Goal: Navigation & Orientation: Find specific page/section

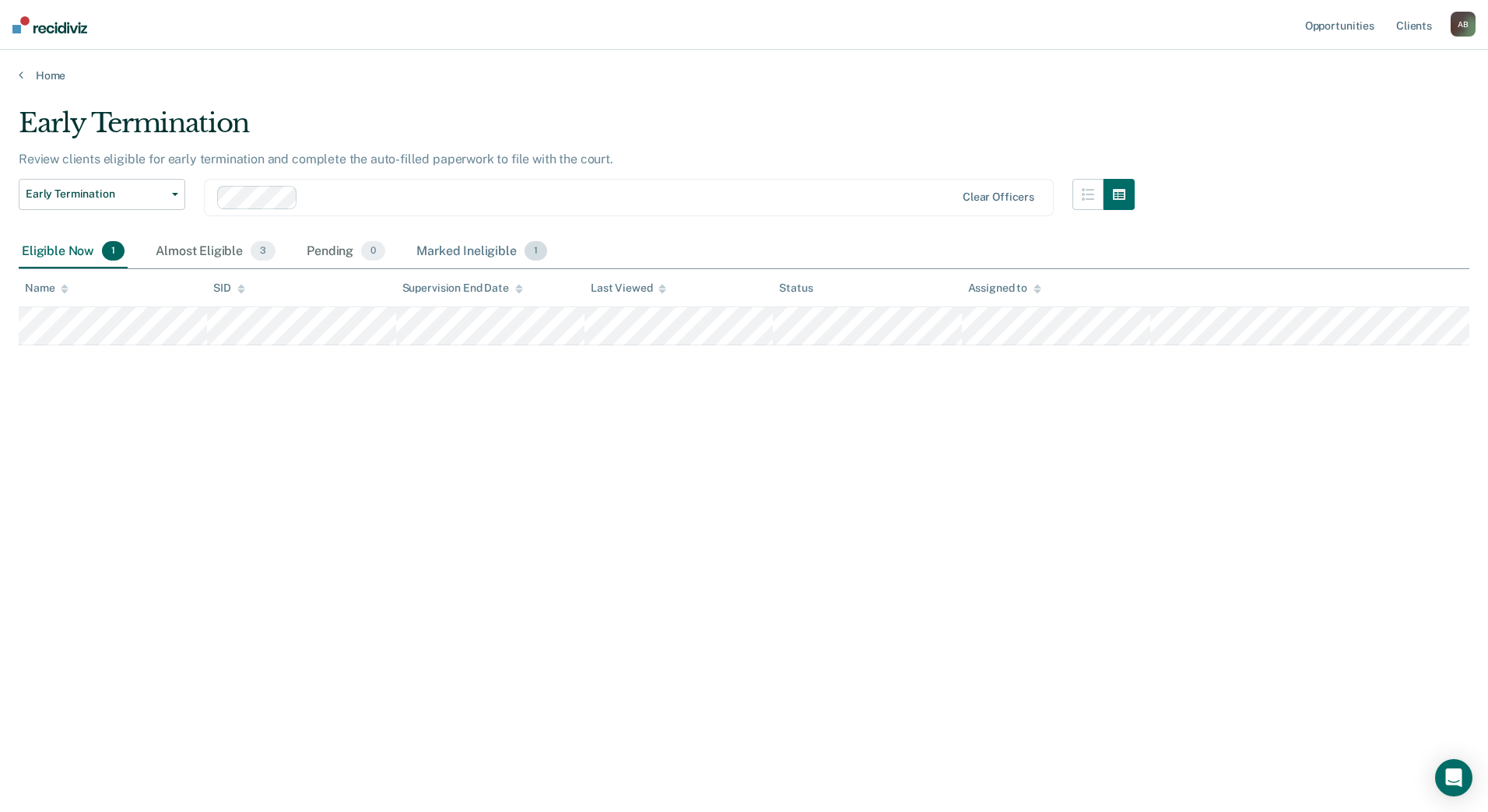
click at [443, 249] on div "Marked Ineligible 1" at bounding box center [481, 252] width 137 height 35
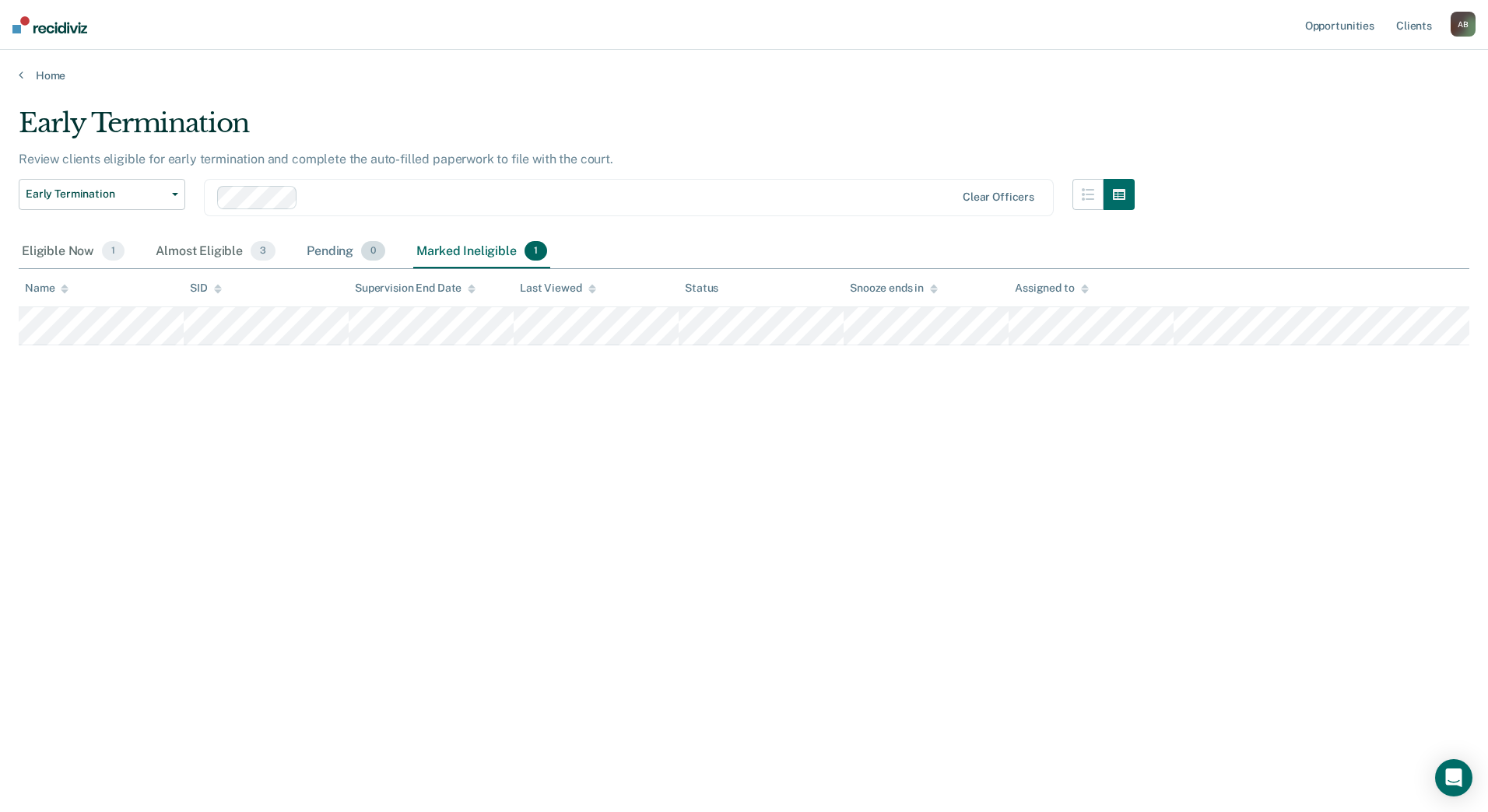
click at [306, 249] on div "Pending 0" at bounding box center [345, 252] width 84 height 35
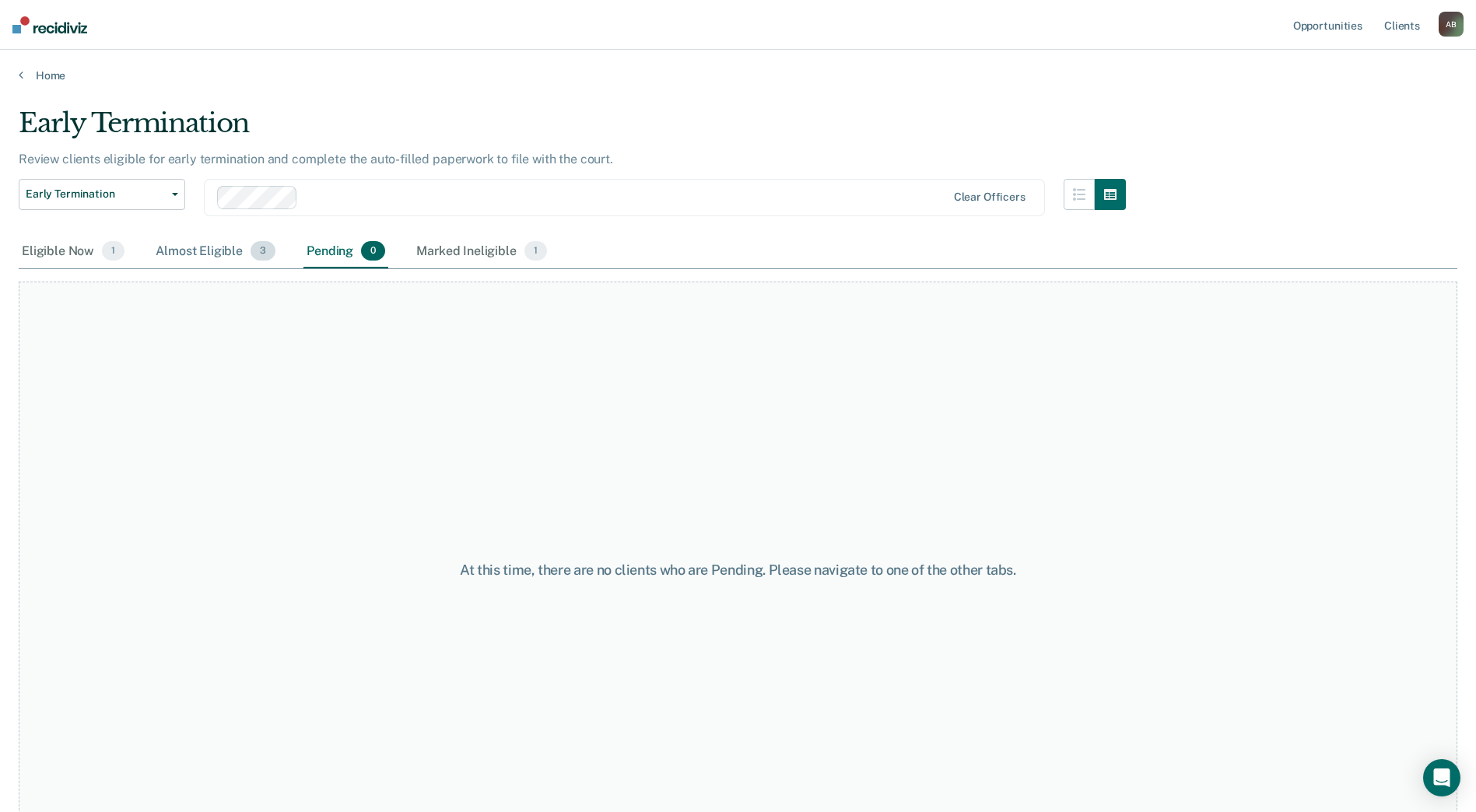
click at [183, 249] on div "Almost Eligible 3" at bounding box center [215, 252] width 126 height 35
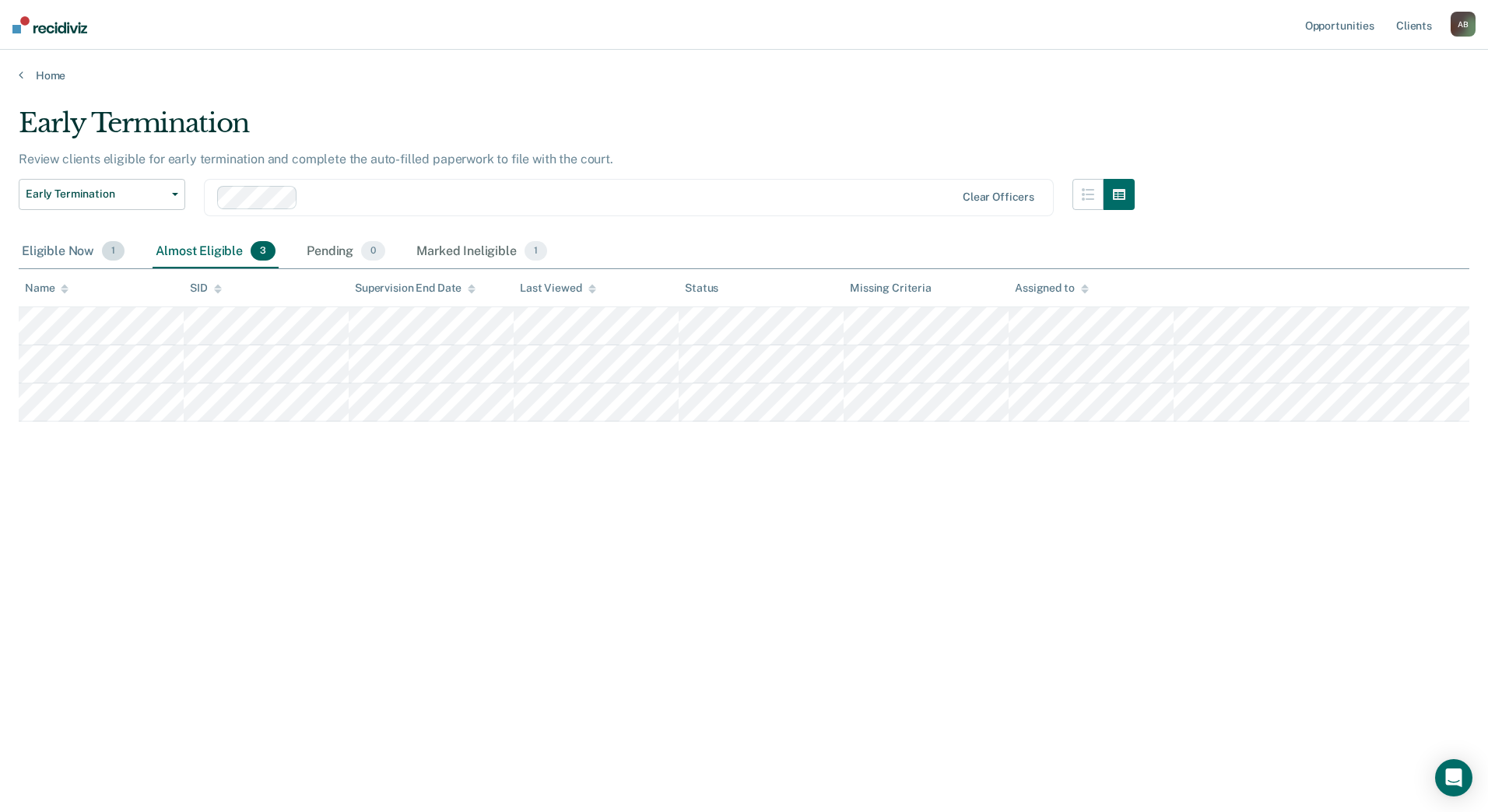
click at [46, 255] on div "Eligible Now 1" at bounding box center [73, 252] width 109 height 35
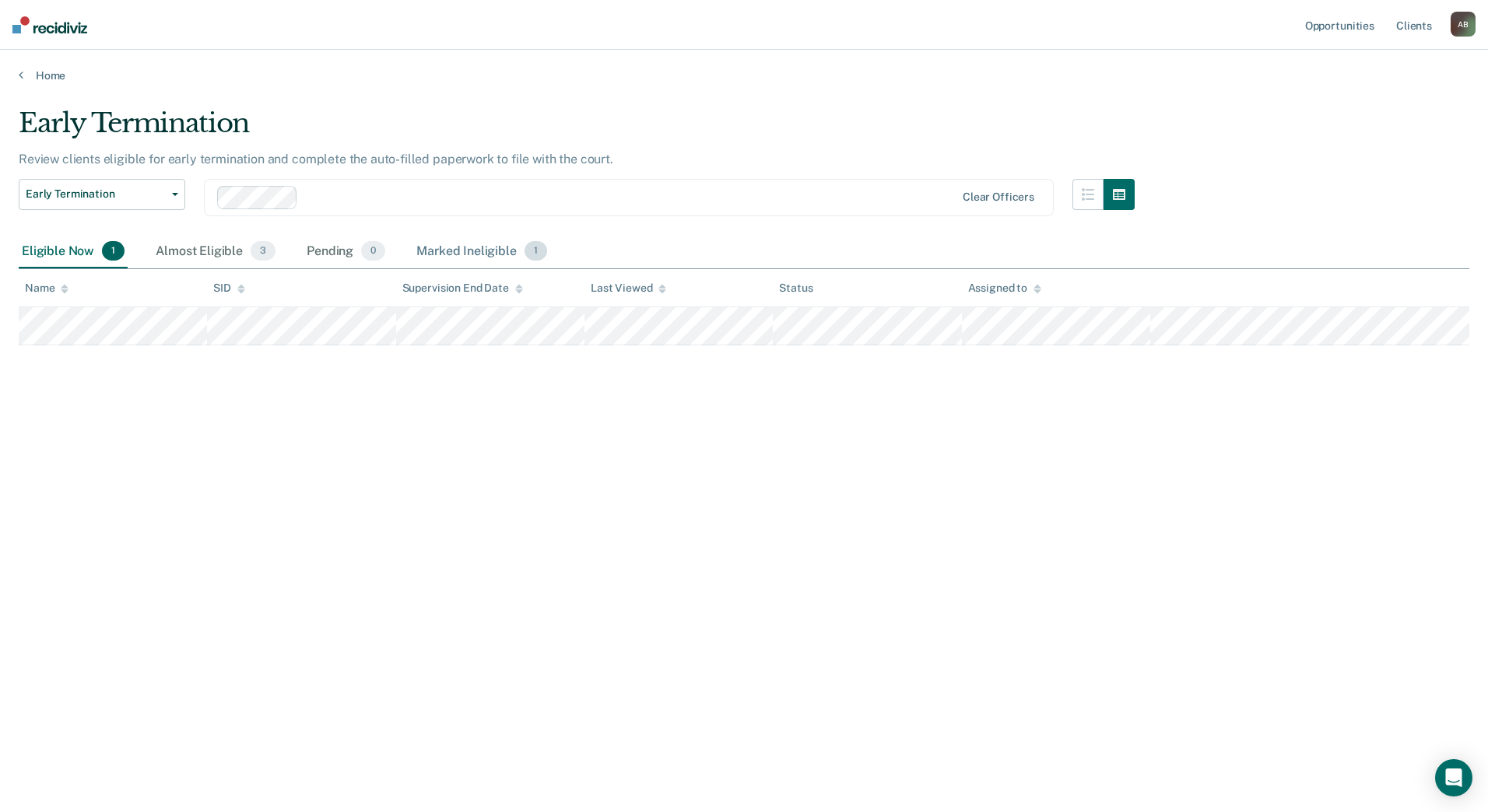
click at [483, 251] on div "Marked Ineligible 1" at bounding box center [481, 252] width 137 height 35
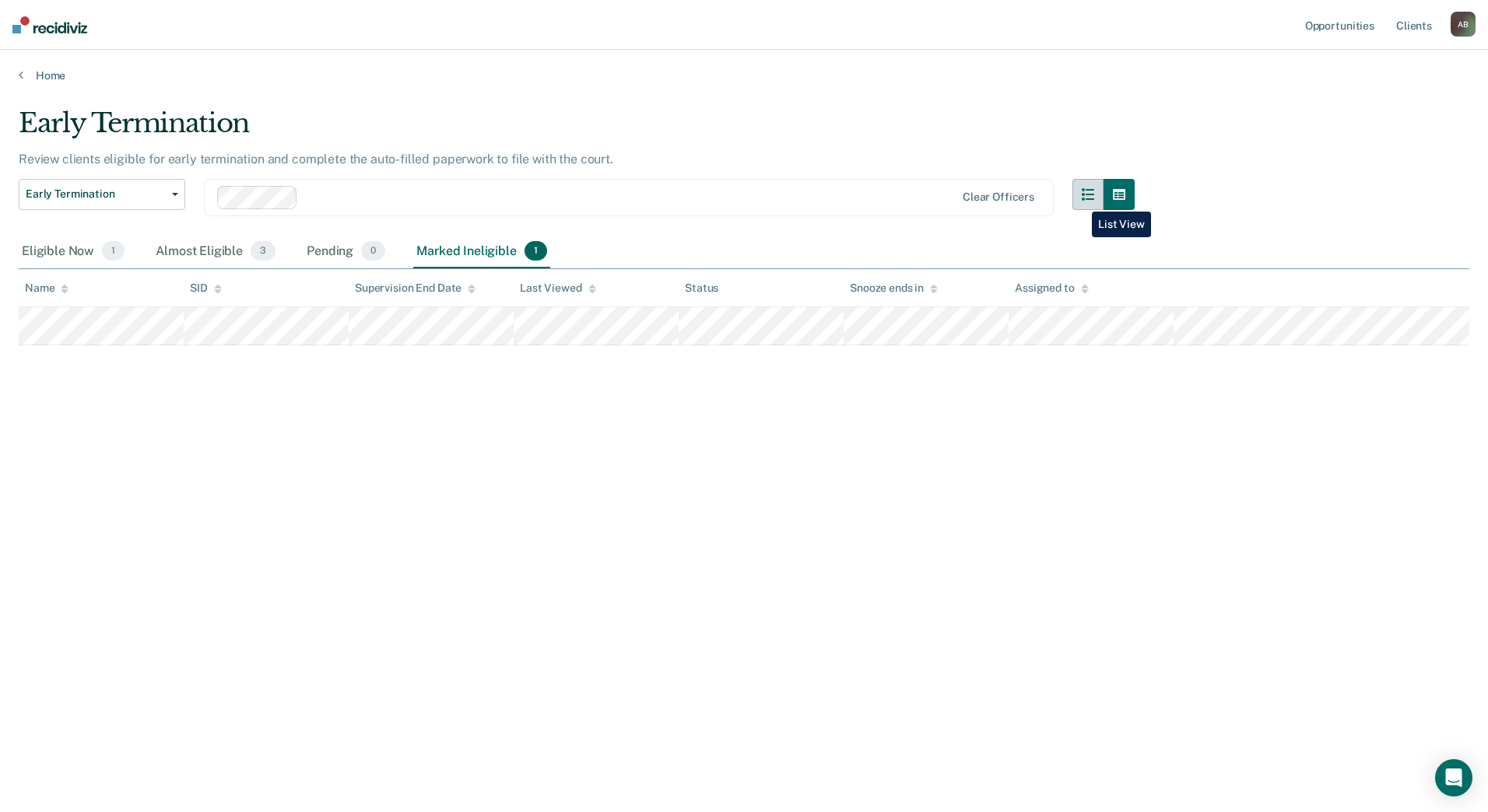
click at [1080, 200] on button "button" at bounding box center [1088, 194] width 31 height 31
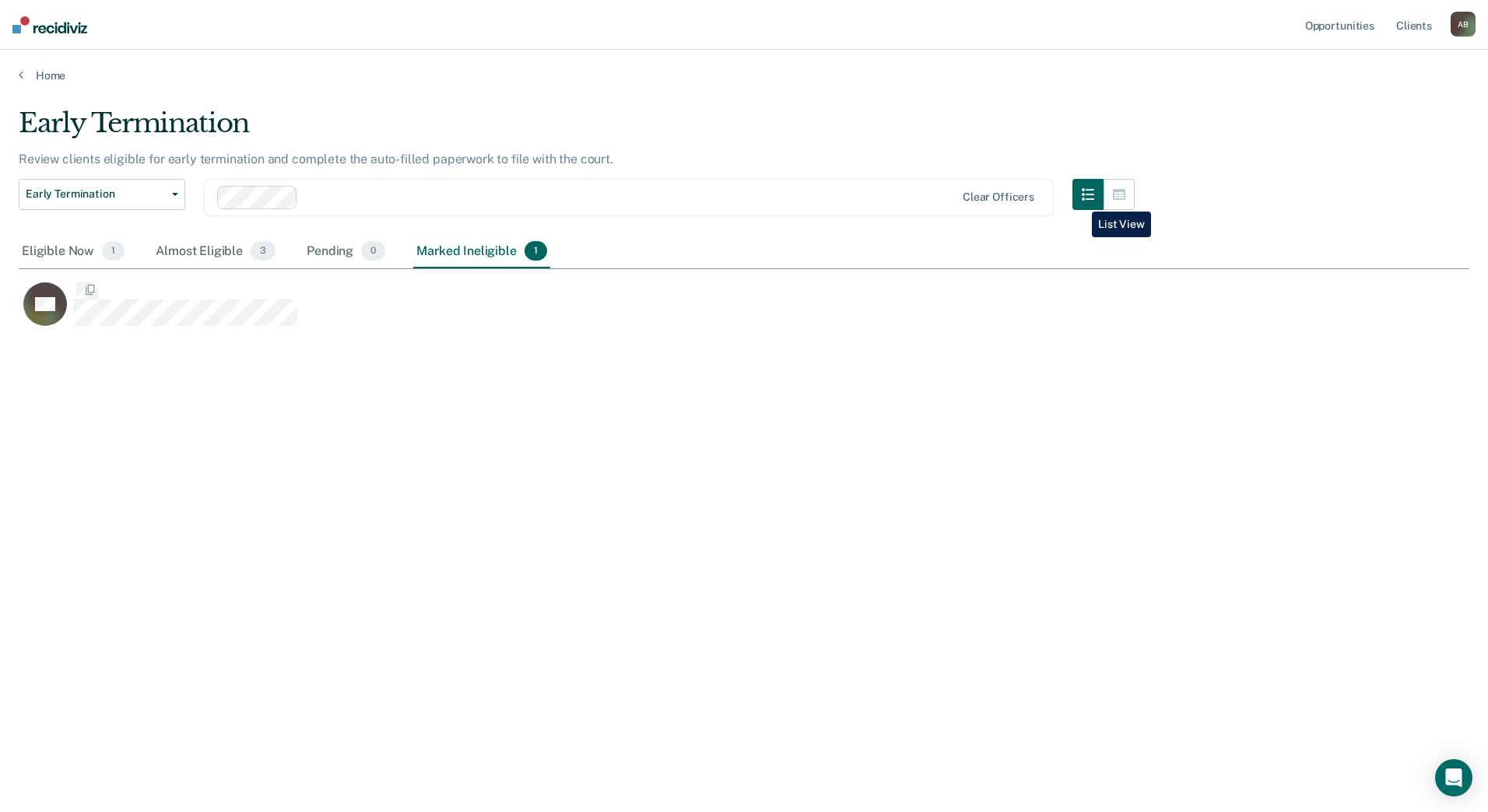
scroll to position [577, 1439]
click at [175, 195] on icon "button" at bounding box center [175, 195] width 6 height 3
click at [291, 136] on div "Early Termination" at bounding box center [576, 129] width 1116 height 45
click at [48, 74] on link "Home" at bounding box center [744, 75] width 1451 height 14
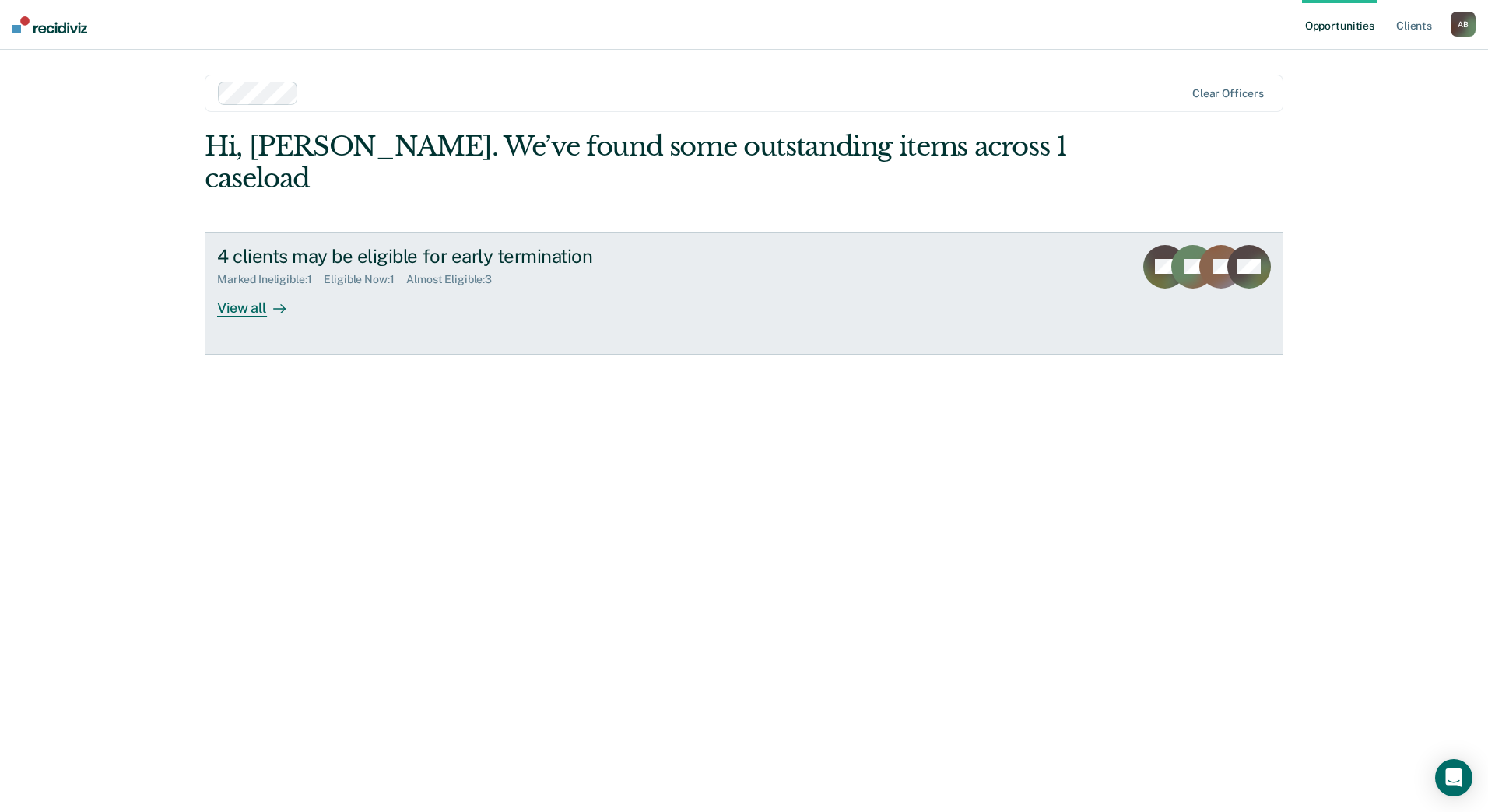
click at [260, 286] on div "View all" at bounding box center [260, 301] width 87 height 30
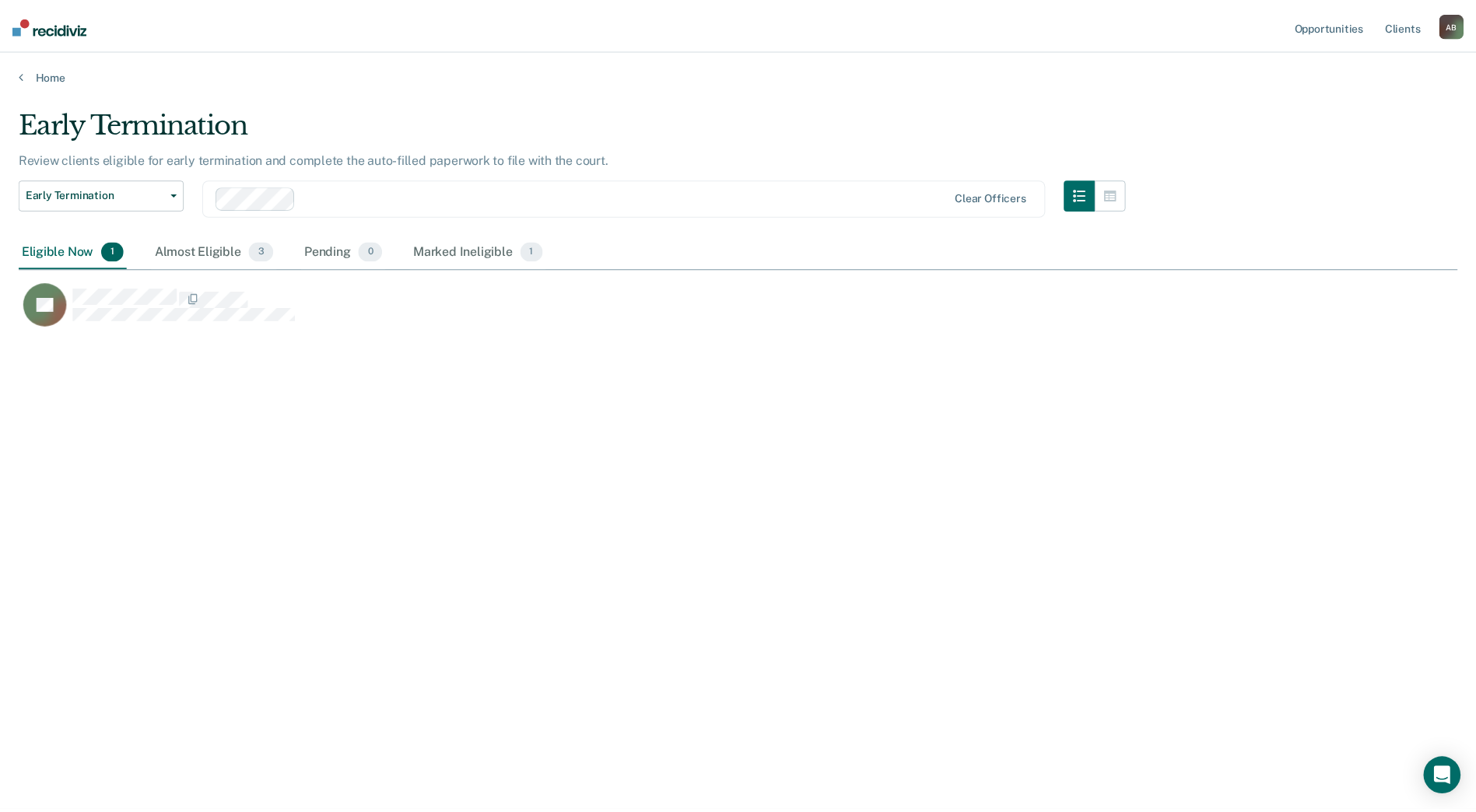
scroll to position [577, 1439]
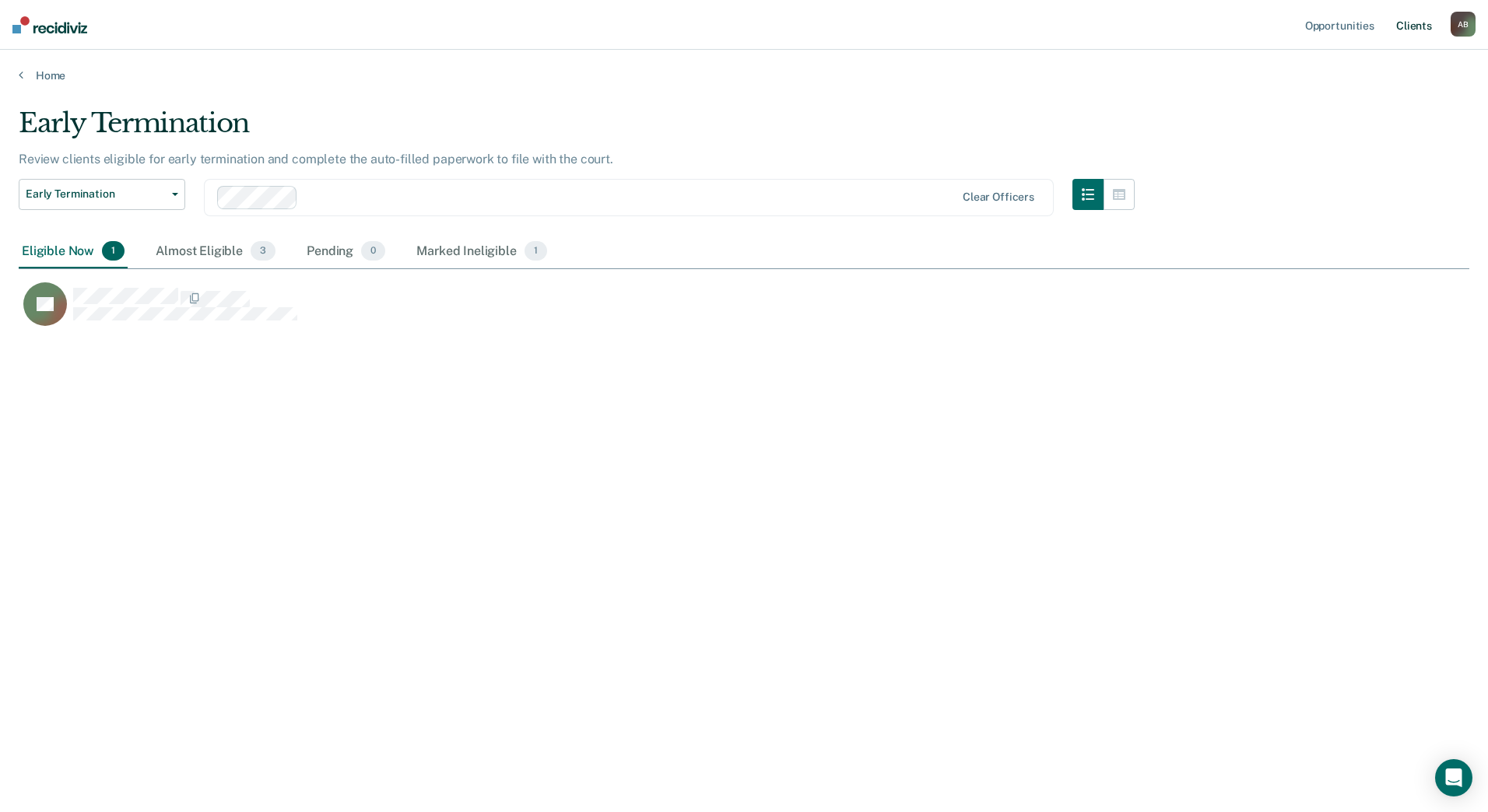
click at [1420, 24] on link "Client s" at bounding box center [1414, 24] width 42 height 50
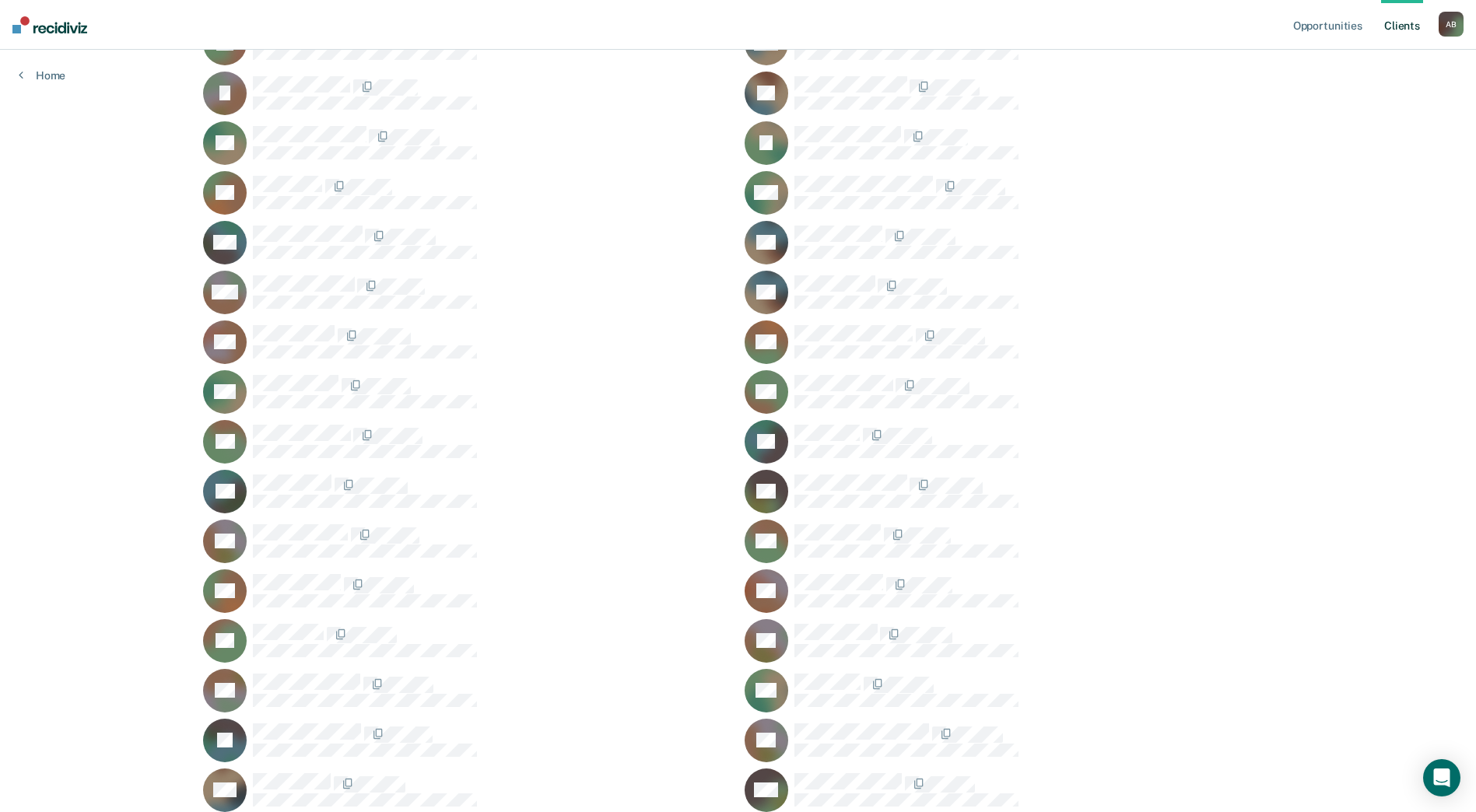
scroll to position [771, 0]
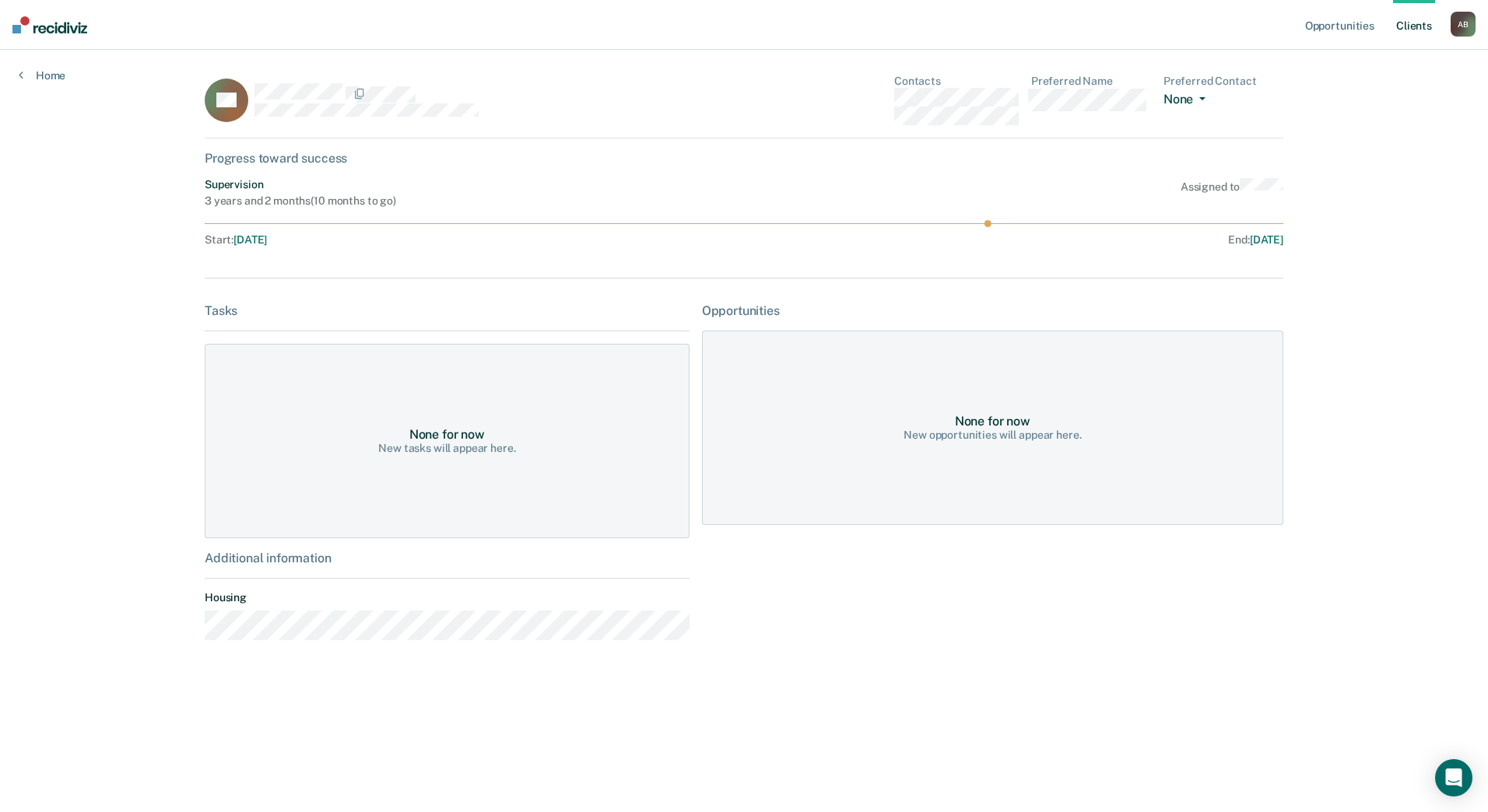
click at [1208, 99] on button "None" at bounding box center [1187, 100] width 48 height 18
click at [1425, 128] on div "Opportunities Client s Alt, [PERSON_NAME] A B Profile How it works Log Out Home…" at bounding box center [744, 406] width 1488 height 812
click at [55, 76] on link "Home" at bounding box center [41, 75] width 46 height 14
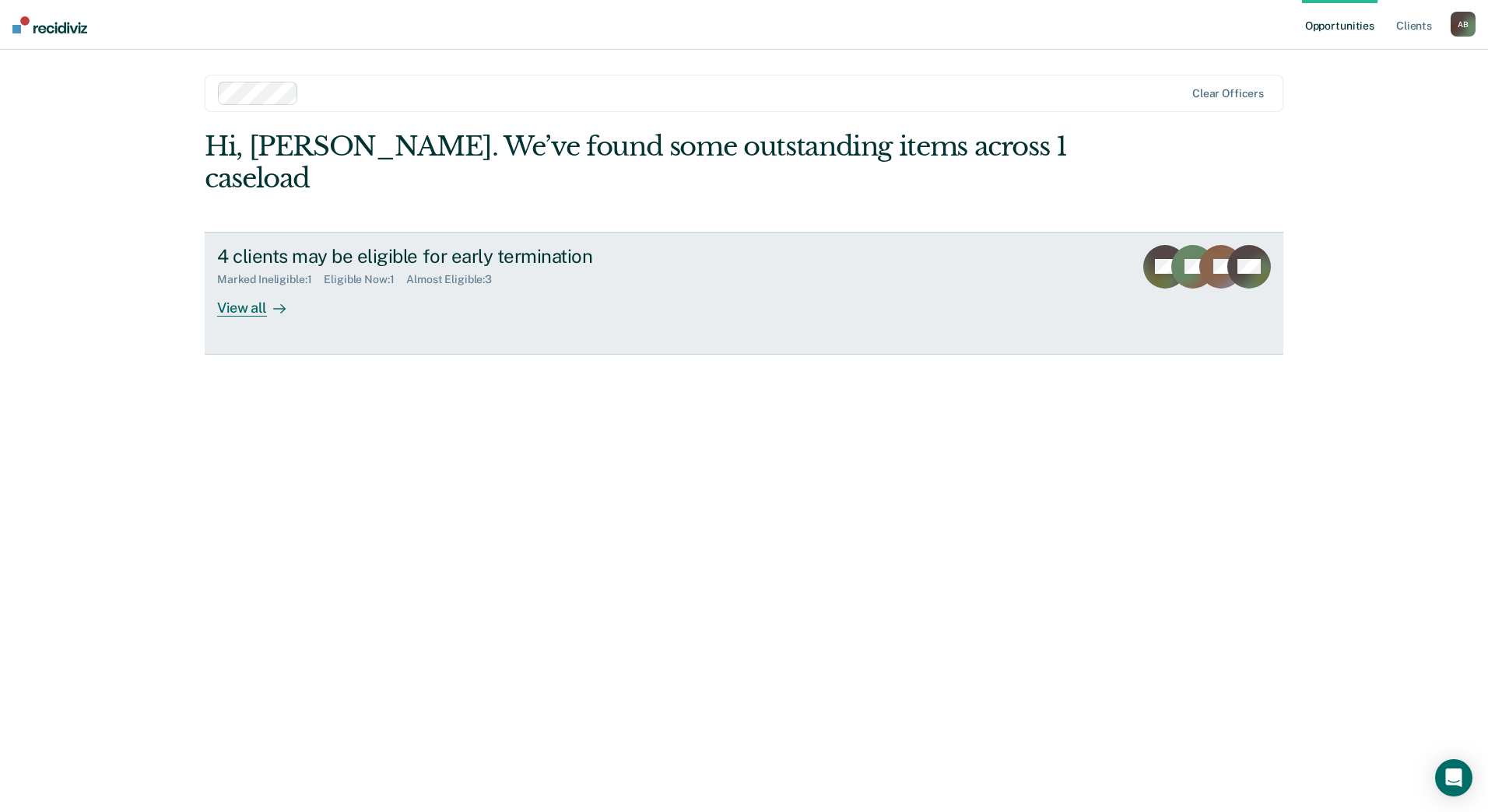
click at [254, 286] on div "View all" at bounding box center [260, 301] width 87 height 30
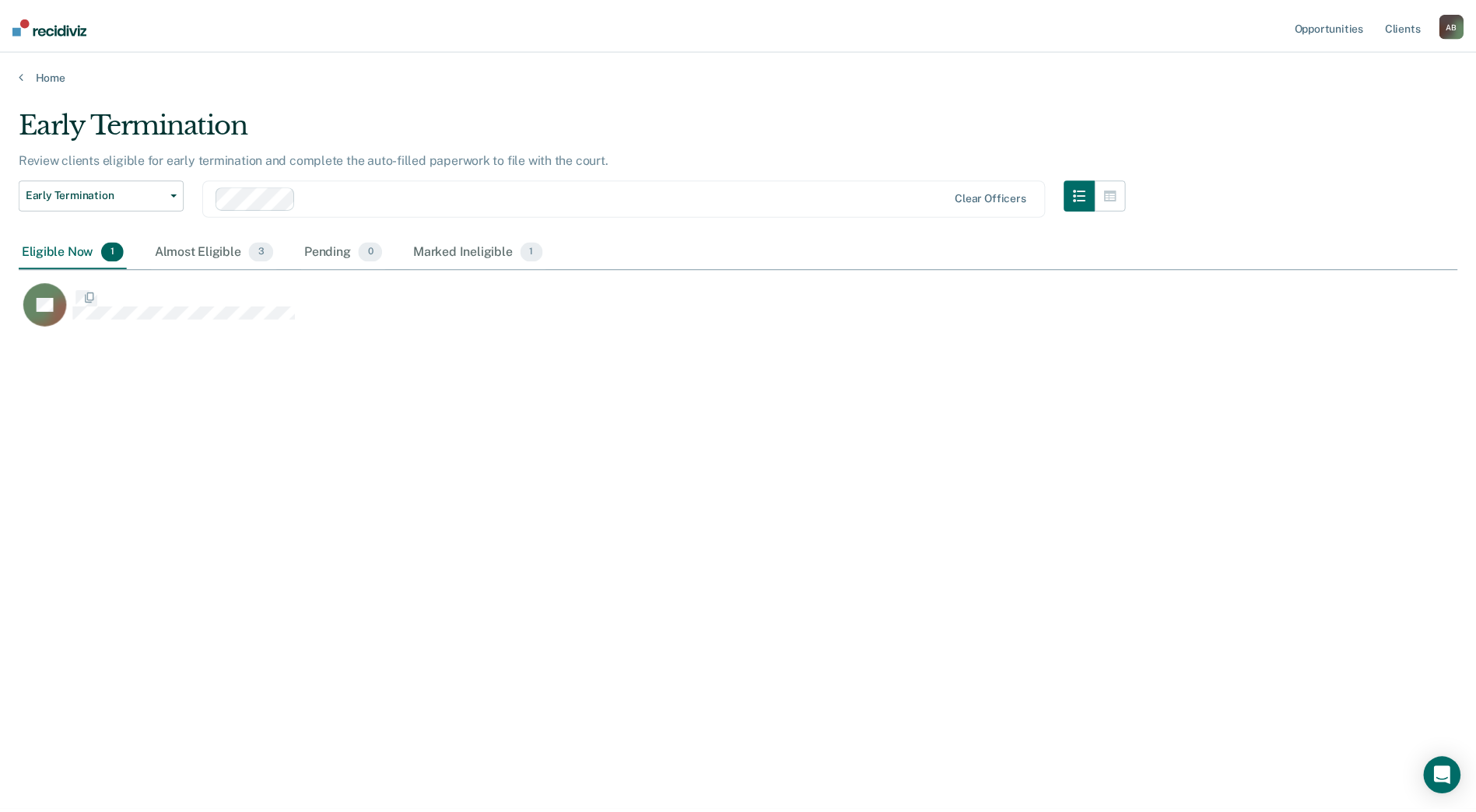
scroll to position [577, 1439]
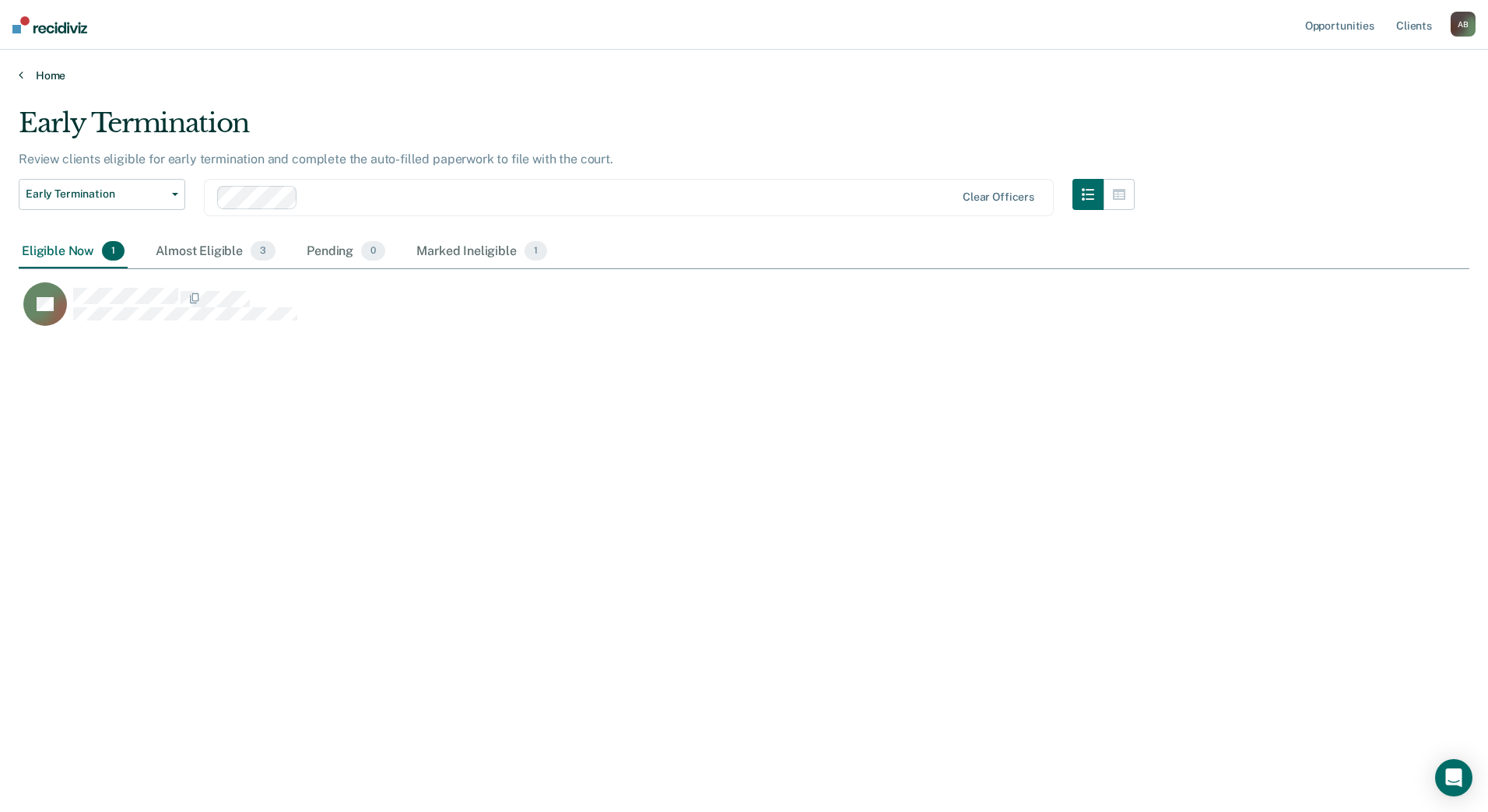
click at [52, 72] on link "Home" at bounding box center [744, 75] width 1451 height 14
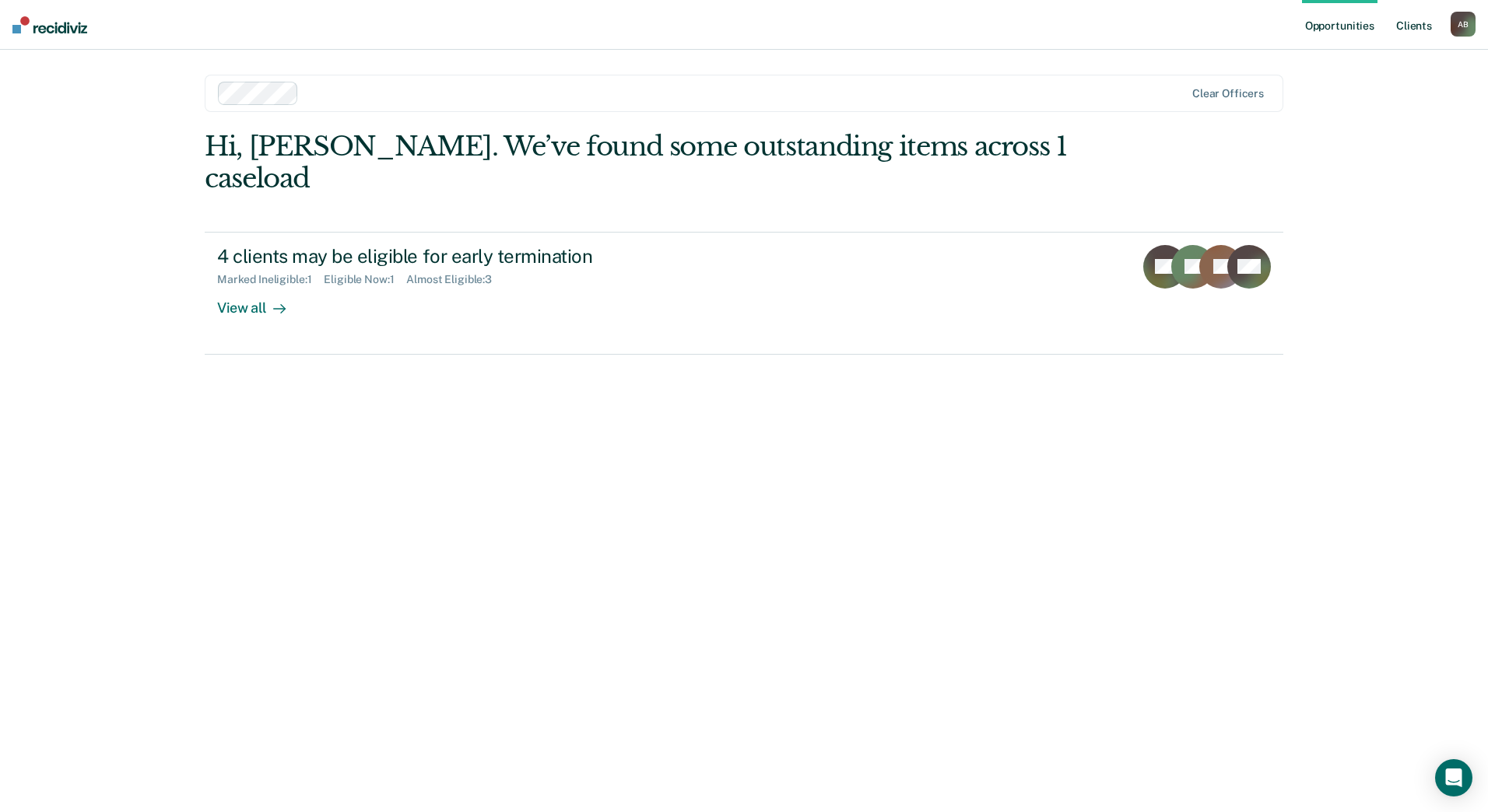
click at [1408, 27] on link "Client s" at bounding box center [1414, 24] width 42 height 50
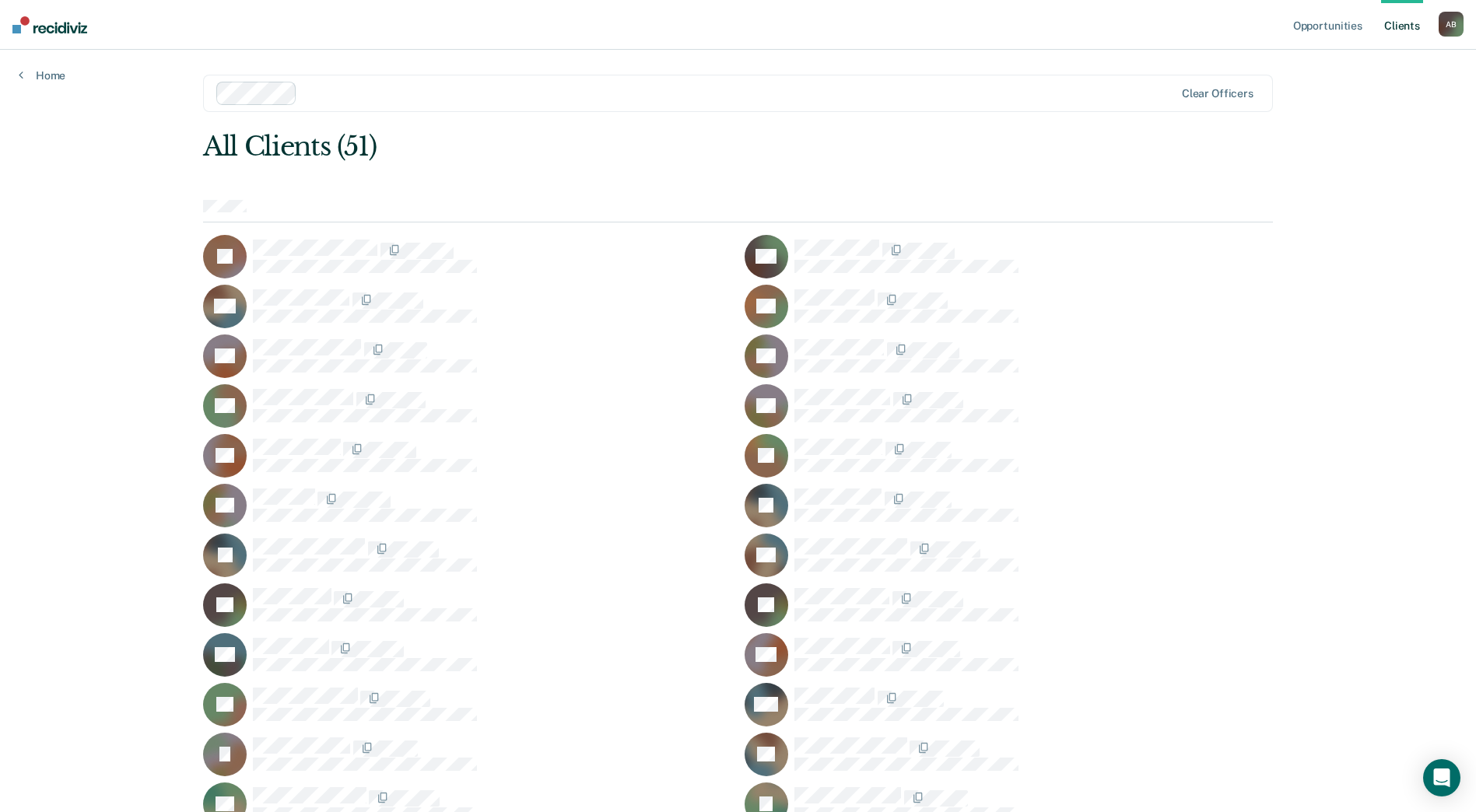
click at [1453, 27] on div "A B" at bounding box center [1451, 24] width 24 height 24
click at [534, 200] on div at bounding box center [737, 211] width 1070 height 23
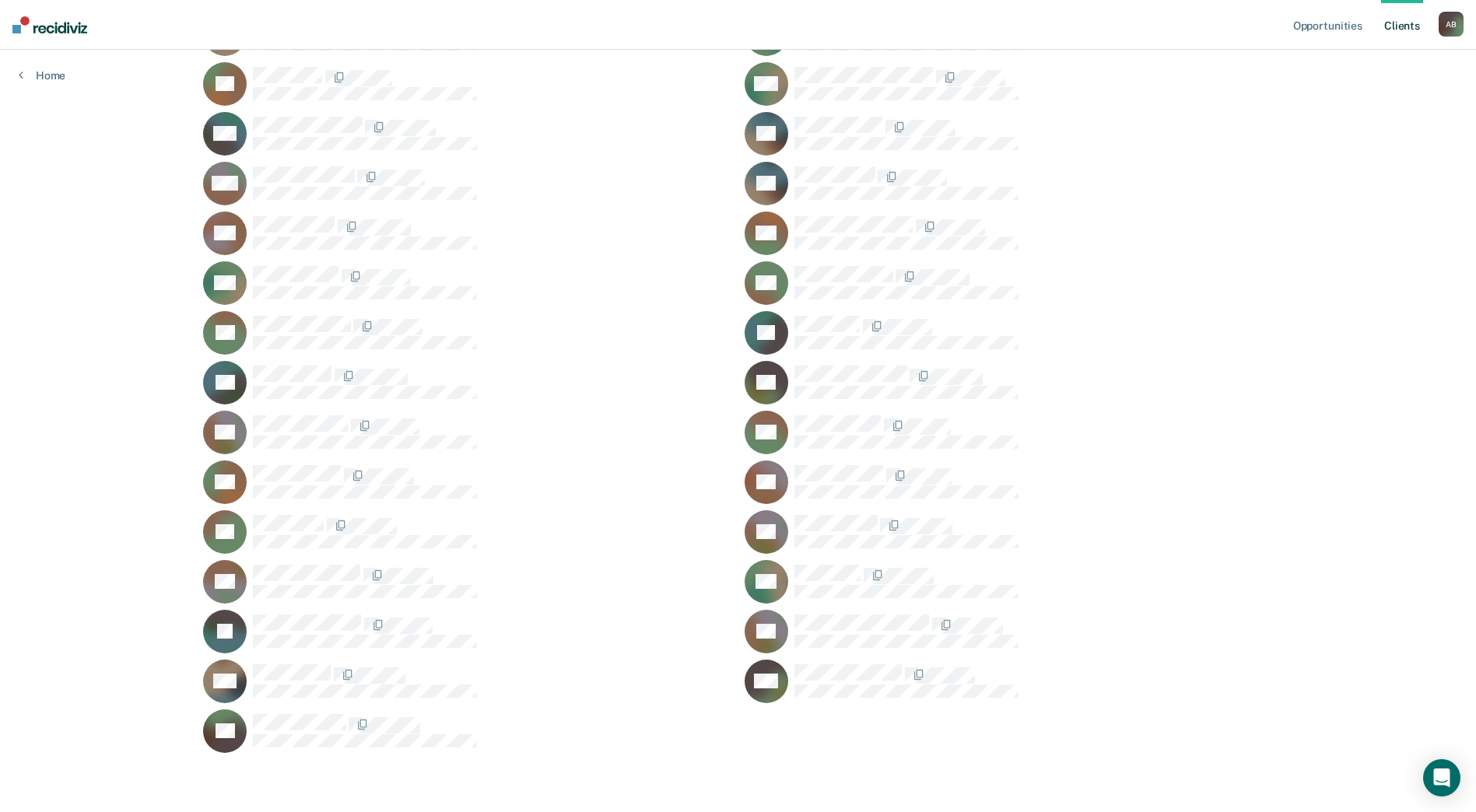
scroll to position [771, 0]
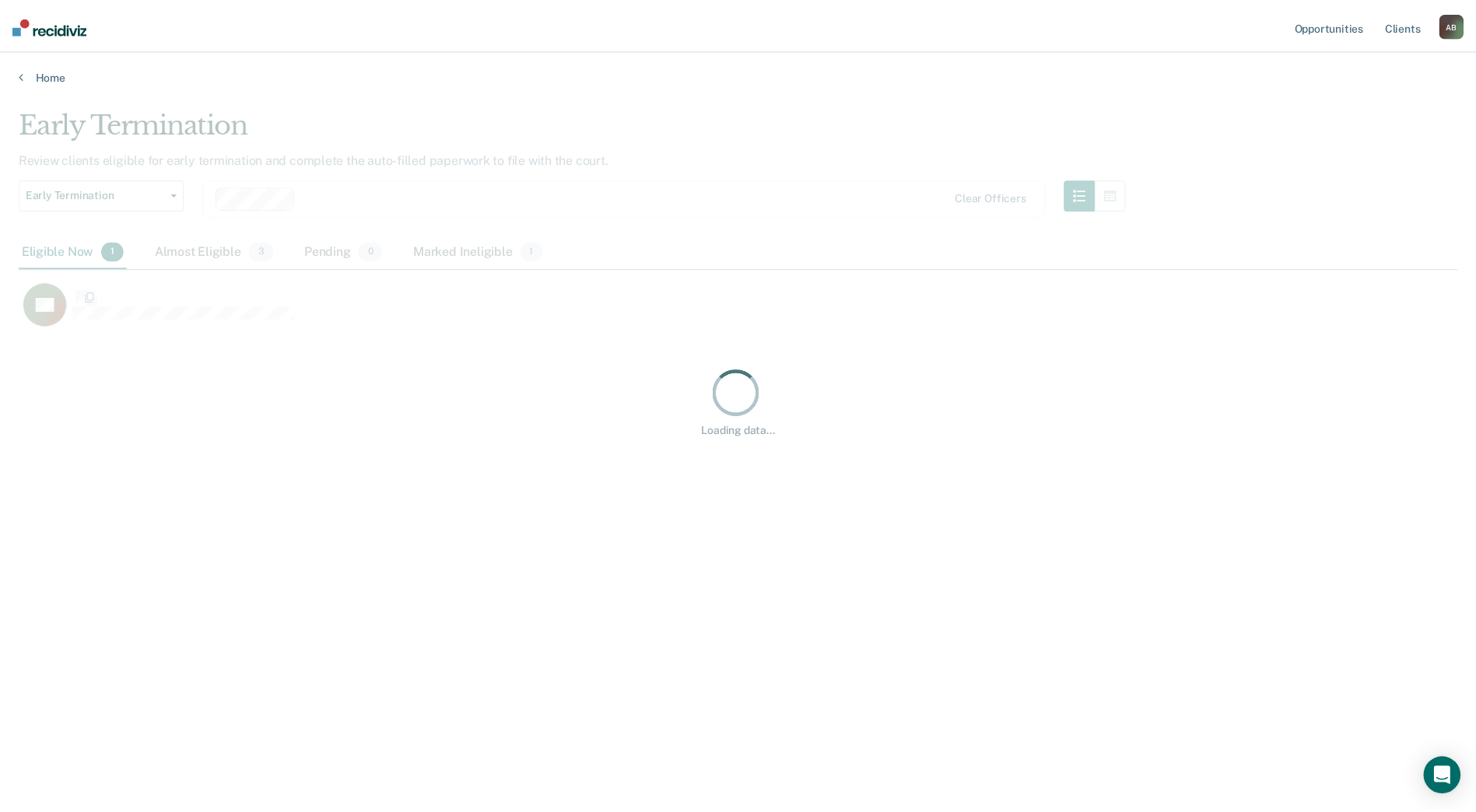
scroll to position [577, 1439]
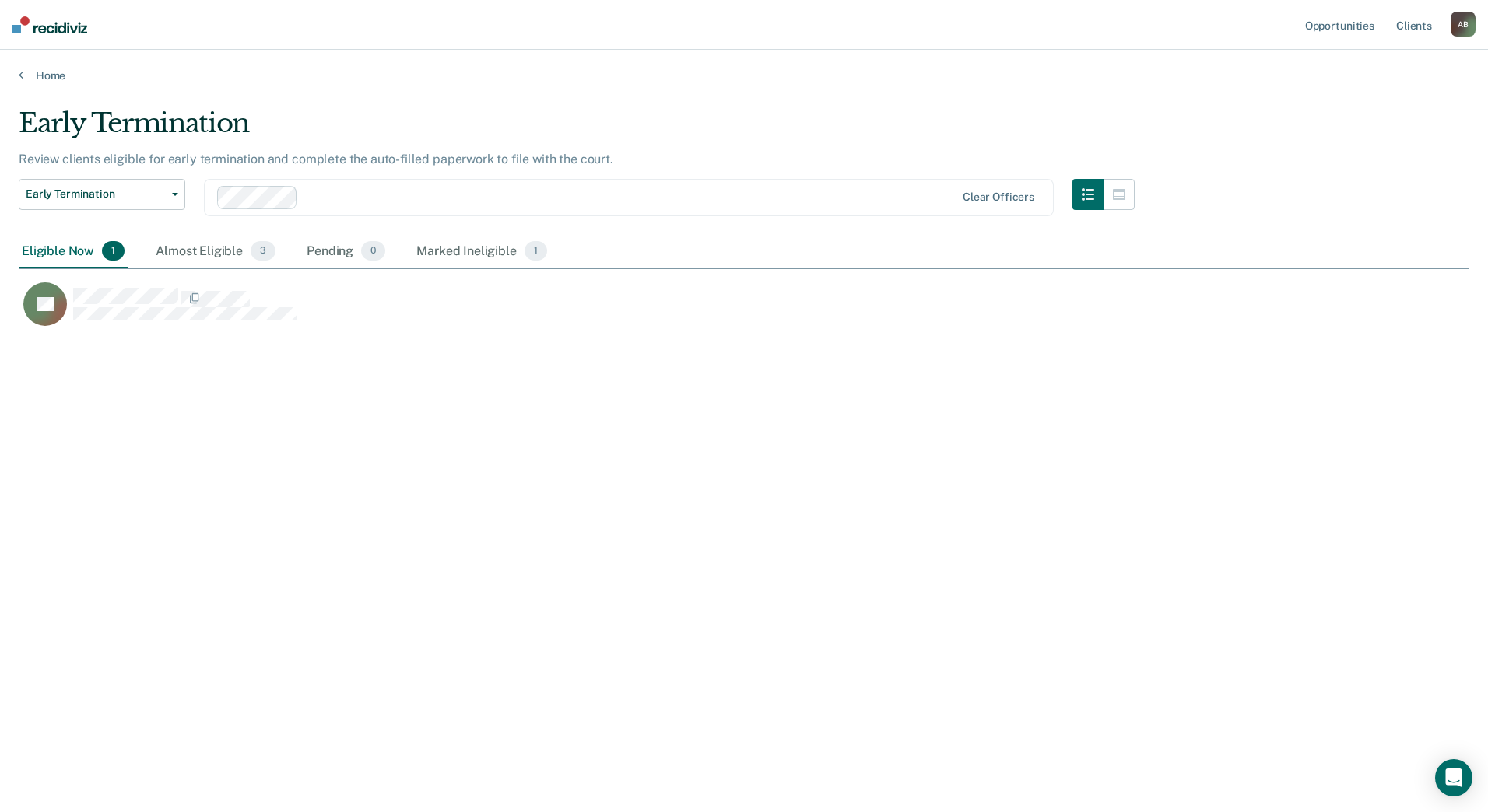
click at [60, 84] on main "Early Termination Review clients eligible for early termination and complete th…" at bounding box center [744, 445] width 1488 height 725
click at [45, 76] on link "Home" at bounding box center [744, 75] width 1451 height 14
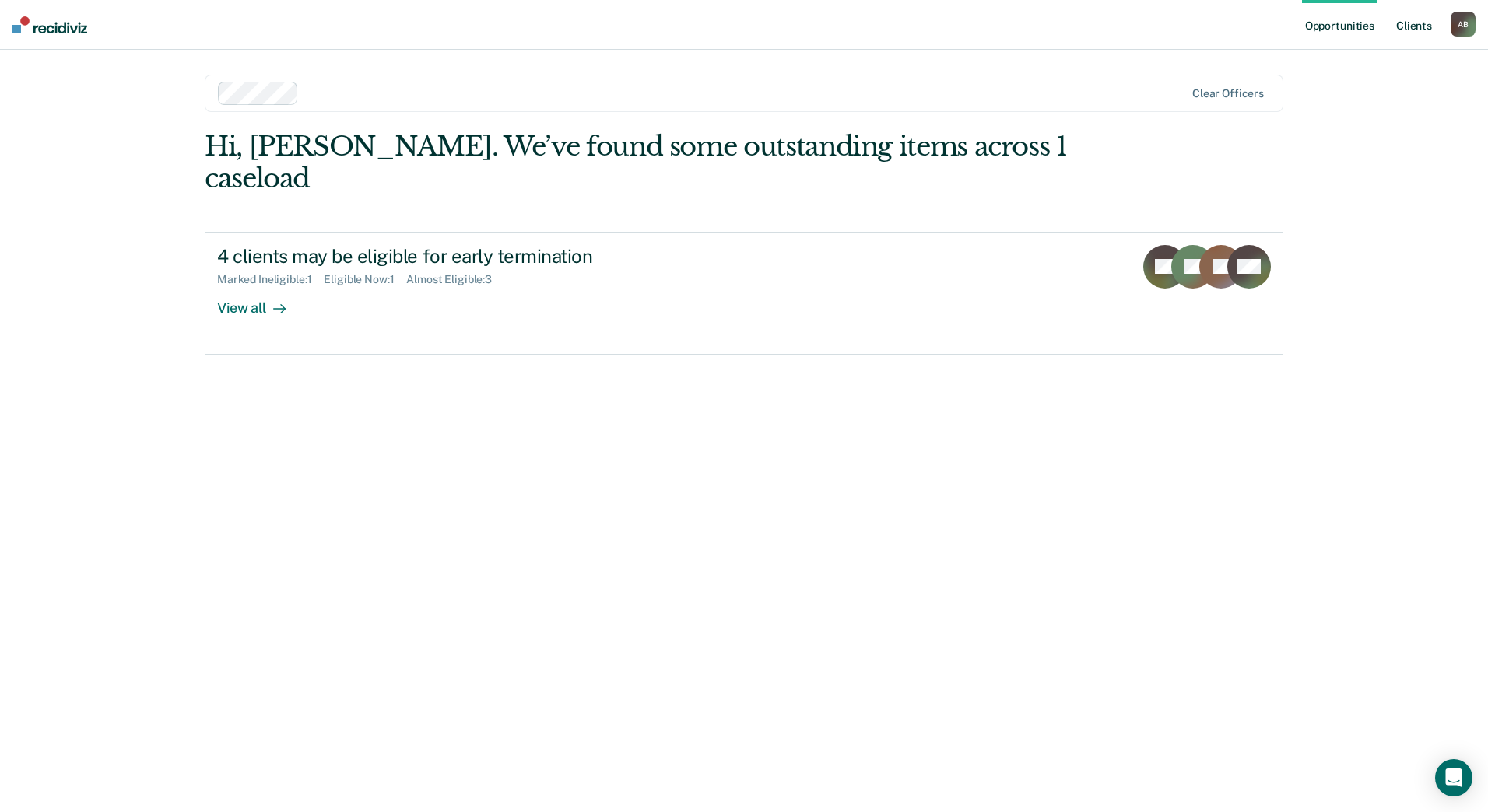
click at [1417, 24] on link "Client s" at bounding box center [1414, 24] width 42 height 50
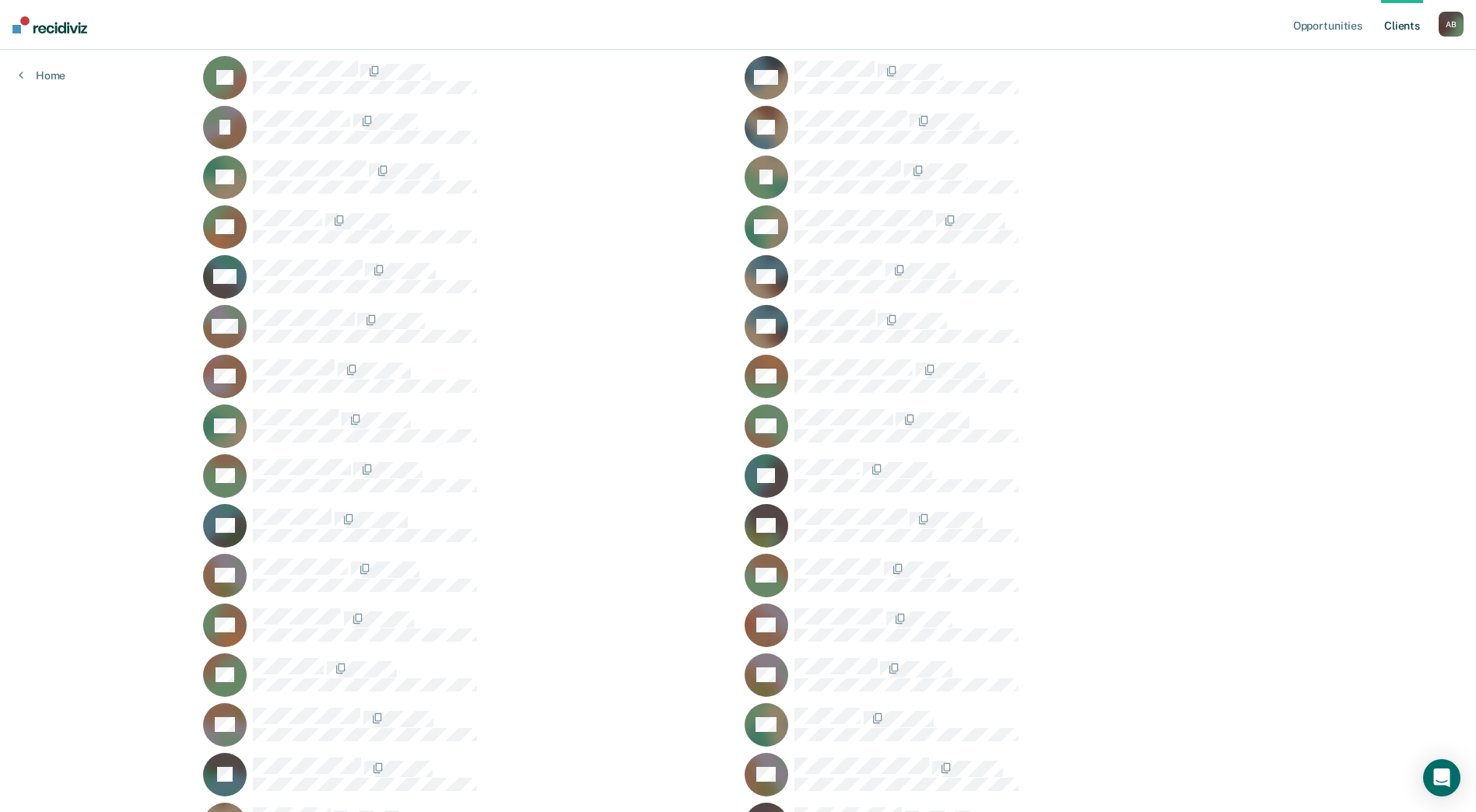
scroll to position [771, 0]
